Goal: Task Accomplishment & Management: Manage account settings

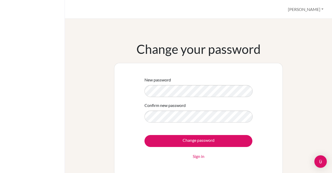
click at [97, 78] on div "Change your password New password Confirm new password Change password Sign in" at bounding box center [198, 109] width 255 height 135
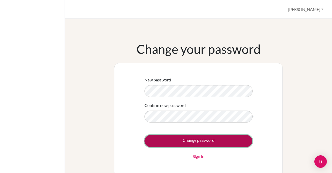
click at [152, 141] on input "Change password" at bounding box center [199, 141] width 108 height 12
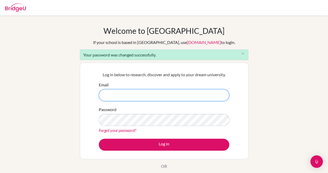
click at [116, 94] on input "Email" at bounding box center [164, 95] width 131 height 12
type input "[EMAIL_ADDRESS][PERSON_NAME][DOMAIN_NAME]"
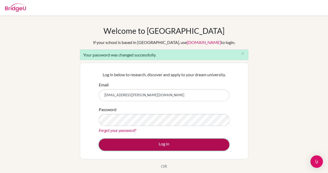
click at [161, 142] on button "Log in" at bounding box center [164, 144] width 131 height 12
